Goal: Transaction & Acquisition: Register for event/course

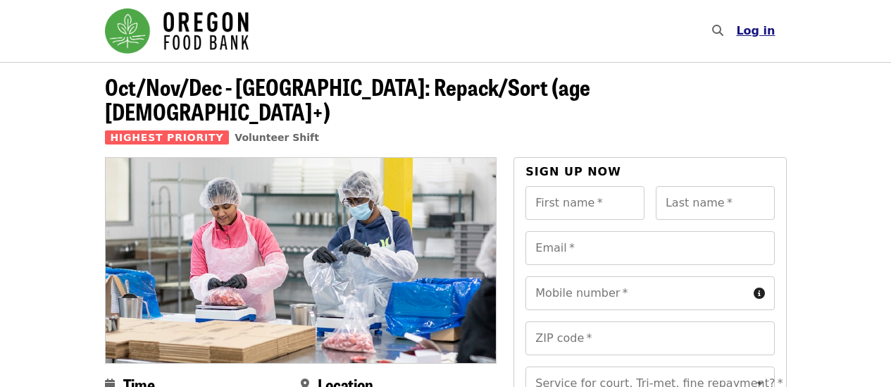
click at [759, 32] on span "Log in" at bounding box center [755, 30] width 39 height 13
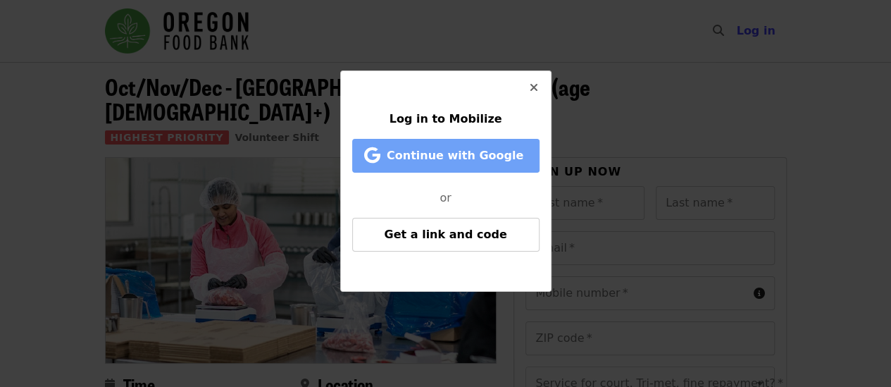
click at [484, 162] on span "Continue with Google" at bounding box center [455, 155] width 137 height 13
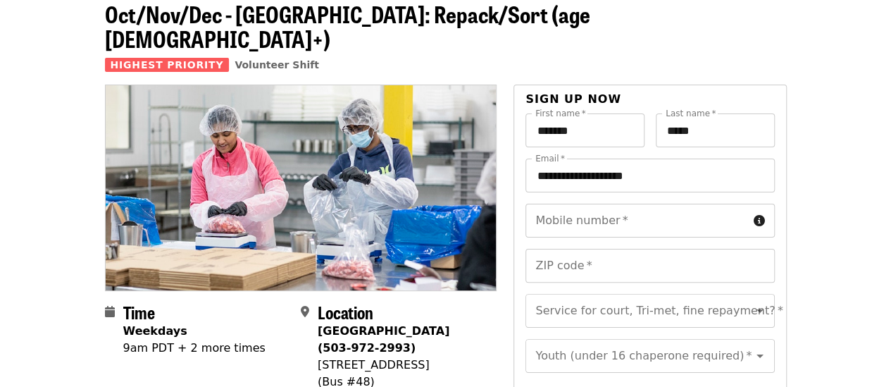
scroll to position [76, 0]
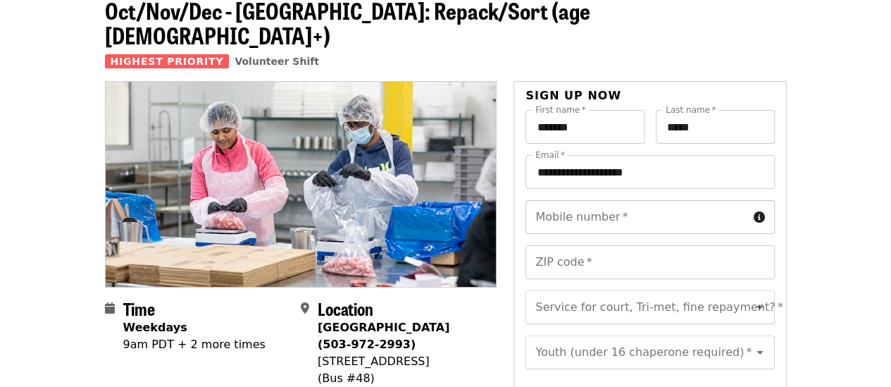
click at [669, 200] on input "Mobile number   *" at bounding box center [637, 217] width 222 height 34
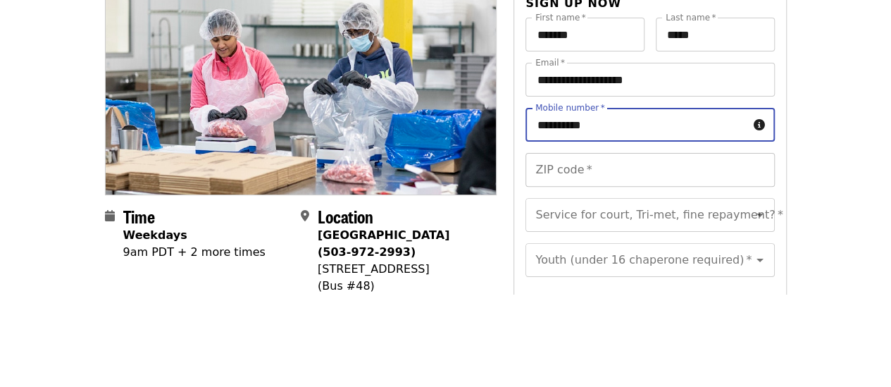
type input "**********"
click at [617, 245] on input "ZIP code   *" at bounding box center [650, 262] width 249 height 34
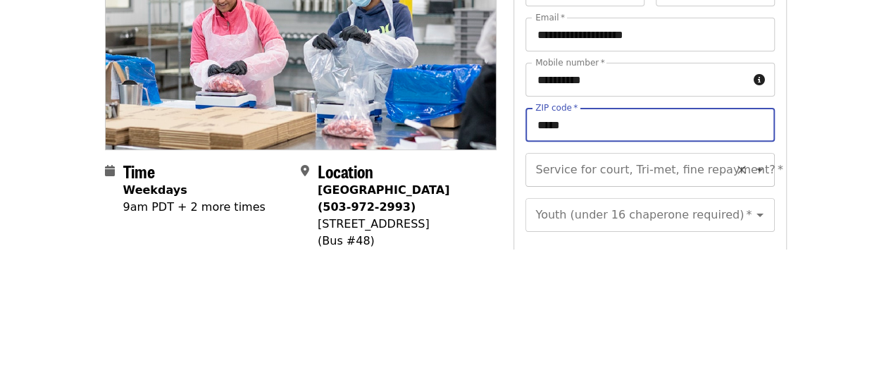
type input "*****"
click at [663, 290] on div "Service for court, Tri-met, fine repayment?   * Service for court, Tri-met, fin…" at bounding box center [650, 307] width 249 height 34
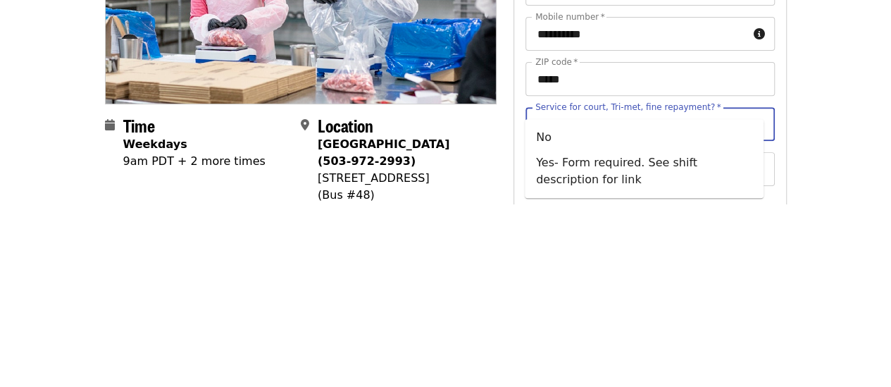
click at [580, 328] on li "No" at bounding box center [644, 320] width 239 height 25
type input "**"
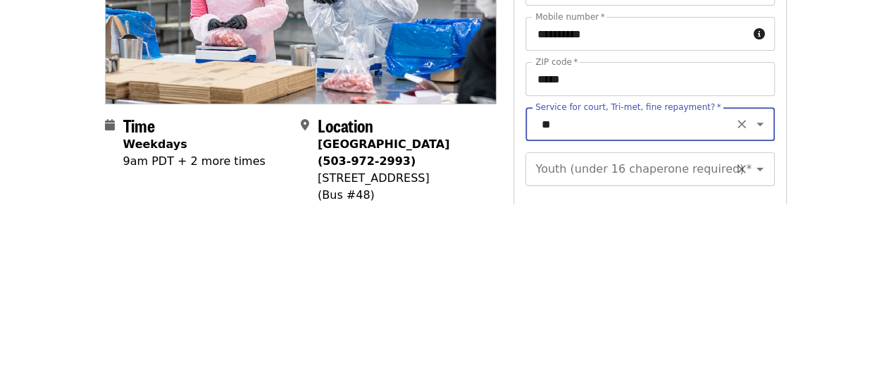
click at [659, 345] on div "Youth (under 16 chaperone required)   * Youth (under 16 chaperone required) *" at bounding box center [650, 352] width 249 height 34
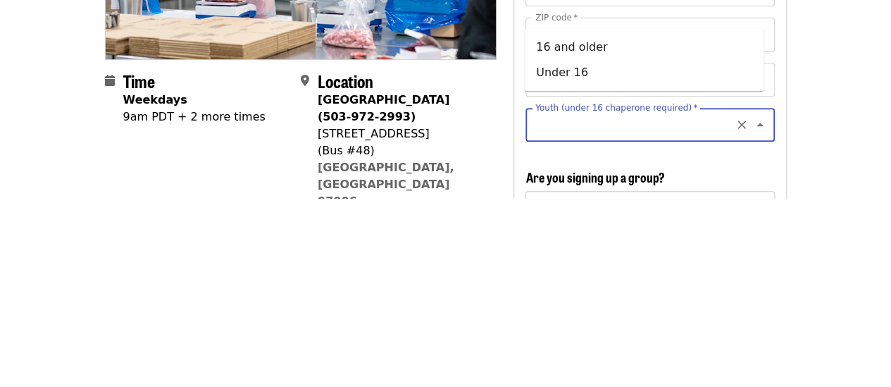
scroll to position [126, 0]
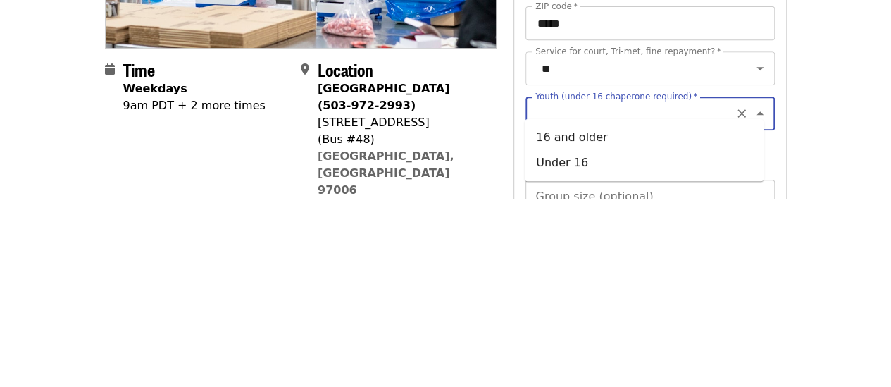
click at [578, 333] on li "16 and older" at bounding box center [644, 325] width 239 height 25
type input "**********"
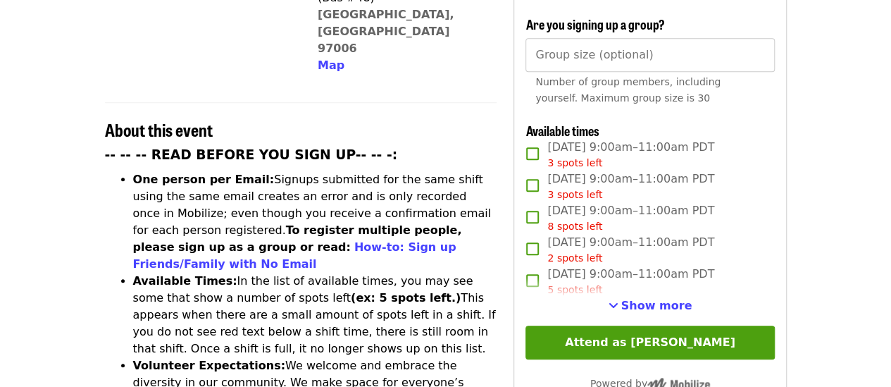
scroll to position [482, 0]
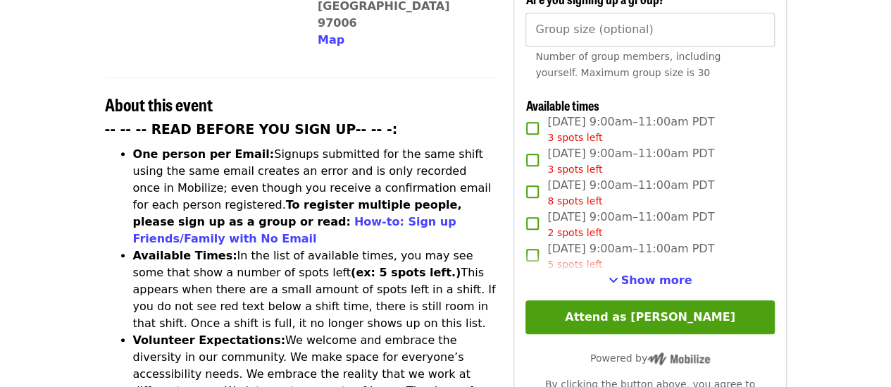
click at [824, 190] on article "Oct/Nov/Dec - Beaverton: Repack/Sort (age 10+) Highest Priority Volunteer Shift…" at bounding box center [445, 327] width 891 height 1494
click at [619, 278] on span "See more timeslots" at bounding box center [614, 279] width 10 height 11
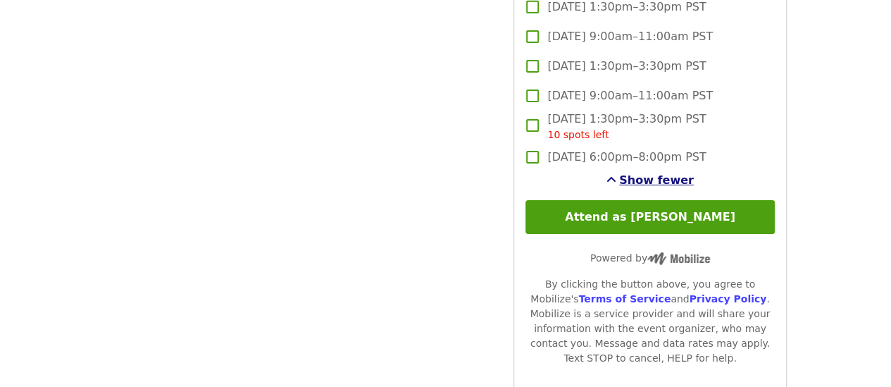
scroll to position [2330, 0]
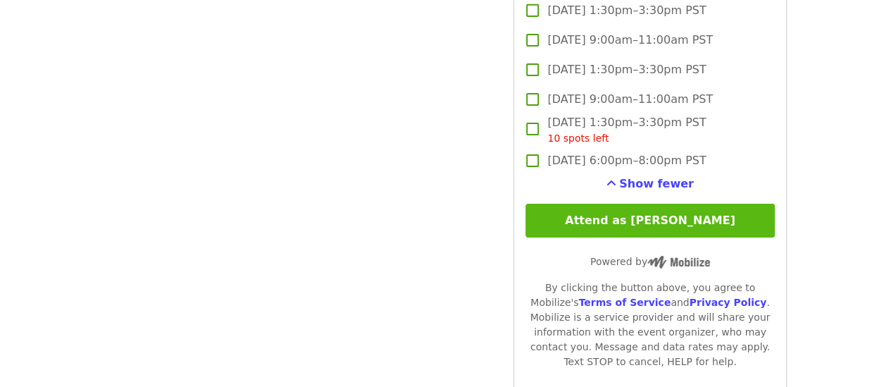
click at [707, 217] on button "Attend as Yi chen" at bounding box center [650, 221] width 249 height 34
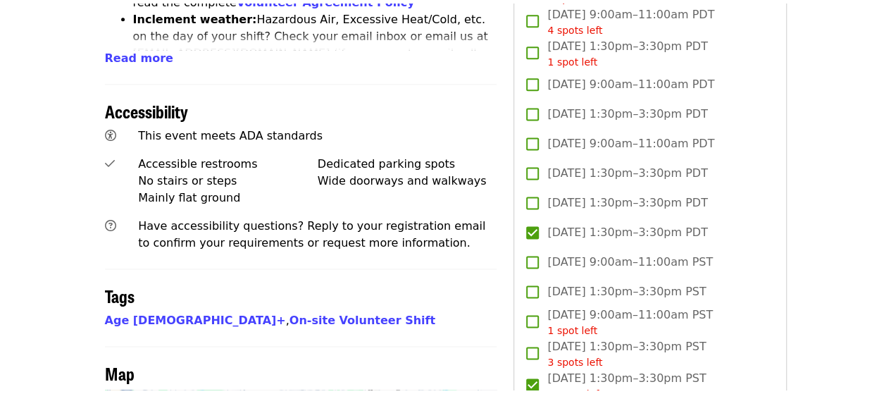
scroll to position [0, 0]
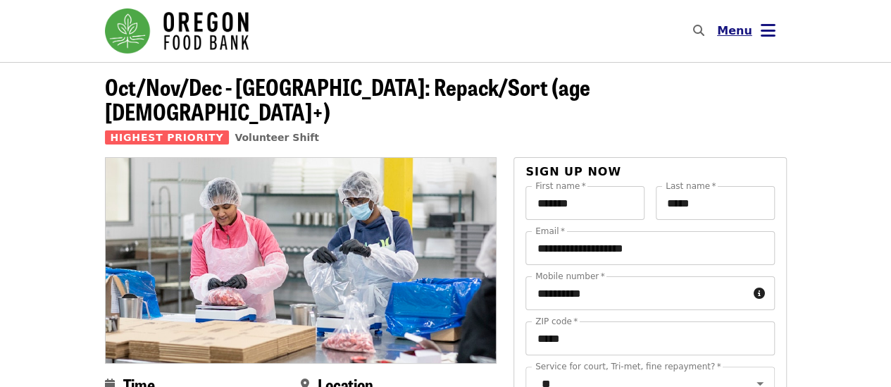
click at [768, 35] on icon "bars icon" at bounding box center [768, 30] width 15 height 20
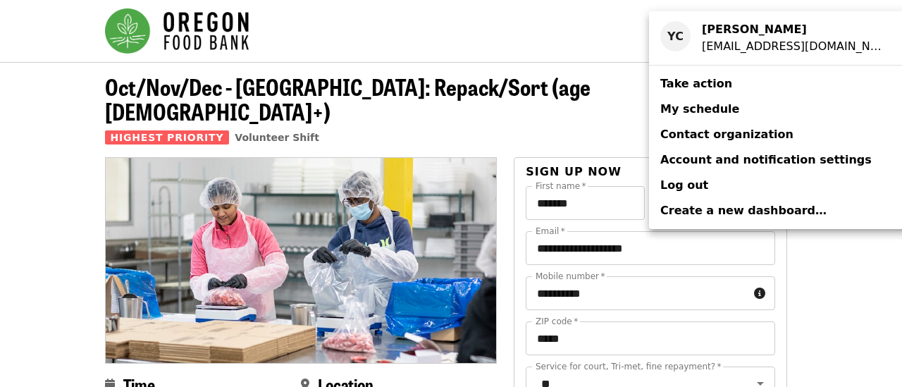
click at [712, 120] on link "My schedule" at bounding box center [779, 109] width 261 height 25
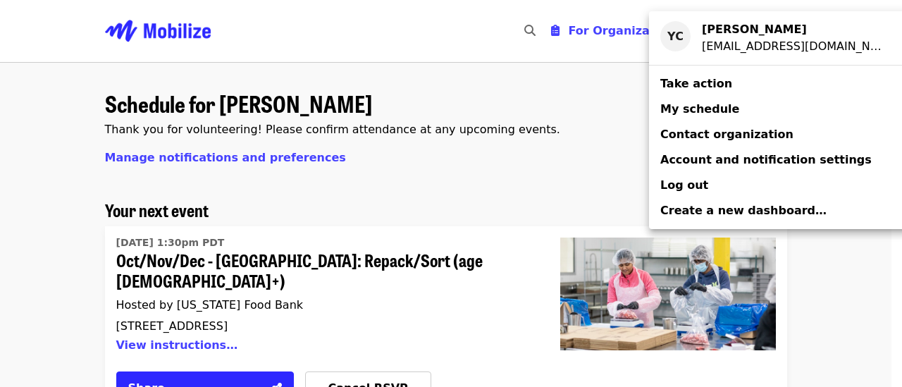
click at [268, 359] on div "Account menu" at bounding box center [451, 193] width 902 height 387
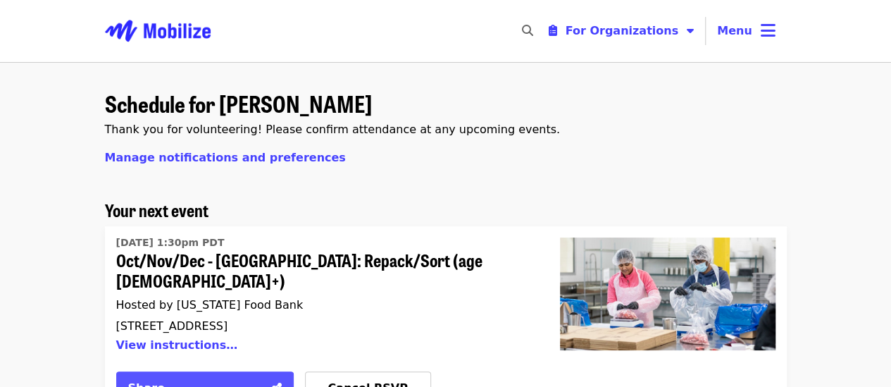
click at [278, 381] on icon "share-alt icon" at bounding box center [277, 387] width 10 height 13
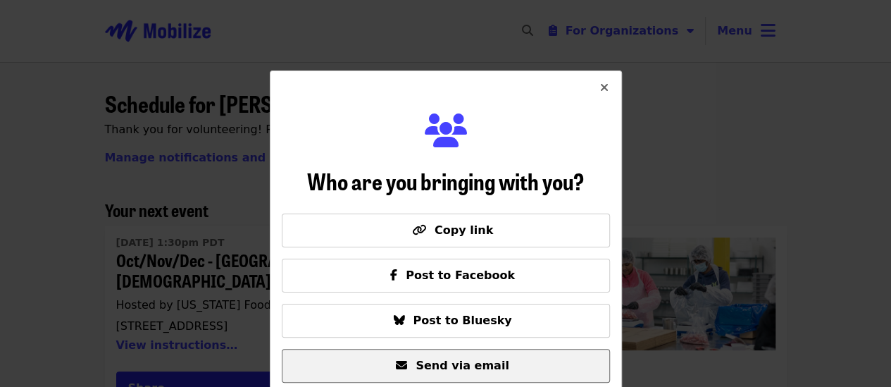
click at [459, 370] on span "Send via email" at bounding box center [462, 365] width 93 height 13
